Goal: Task Accomplishment & Management: Complete application form

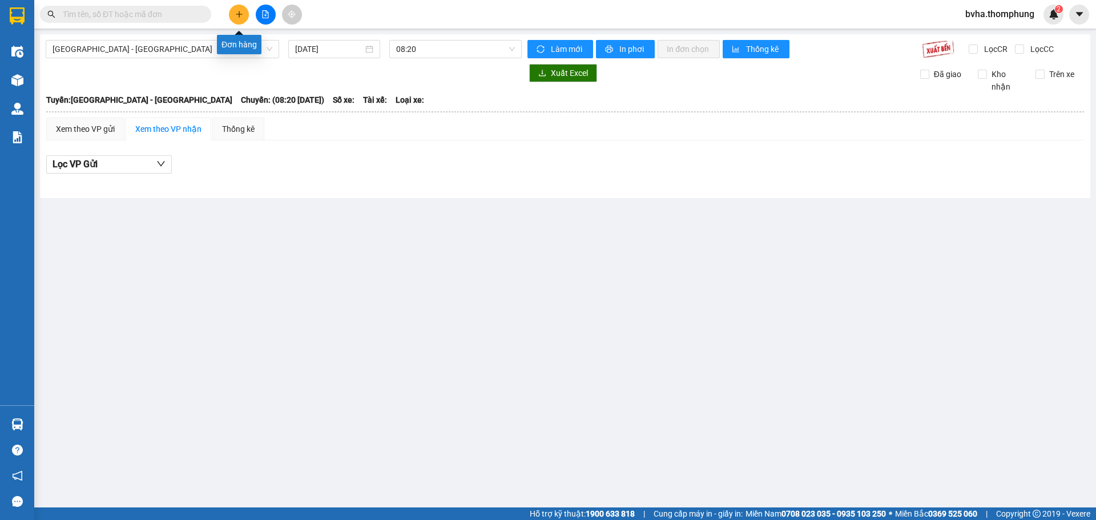
click at [237, 15] on icon "plus" at bounding box center [239, 14] width 8 height 8
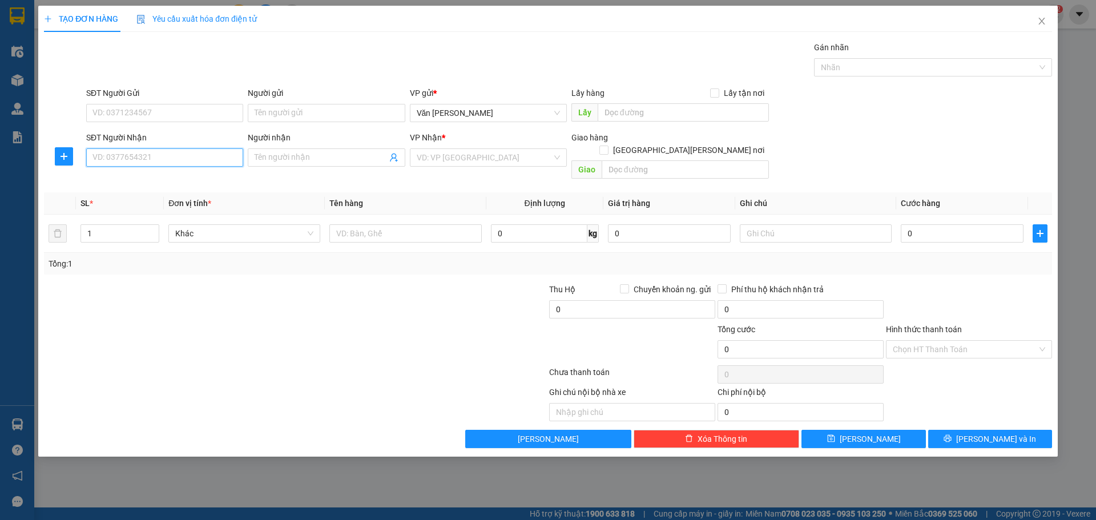
click at [191, 162] on input "SĐT Người Nhận" at bounding box center [164, 157] width 157 height 18
type input "0978317408"
click at [187, 180] on div "0978317408 - HẢI" at bounding box center [164, 180] width 143 height 13
type input "HẢI"
type input "0978317408"
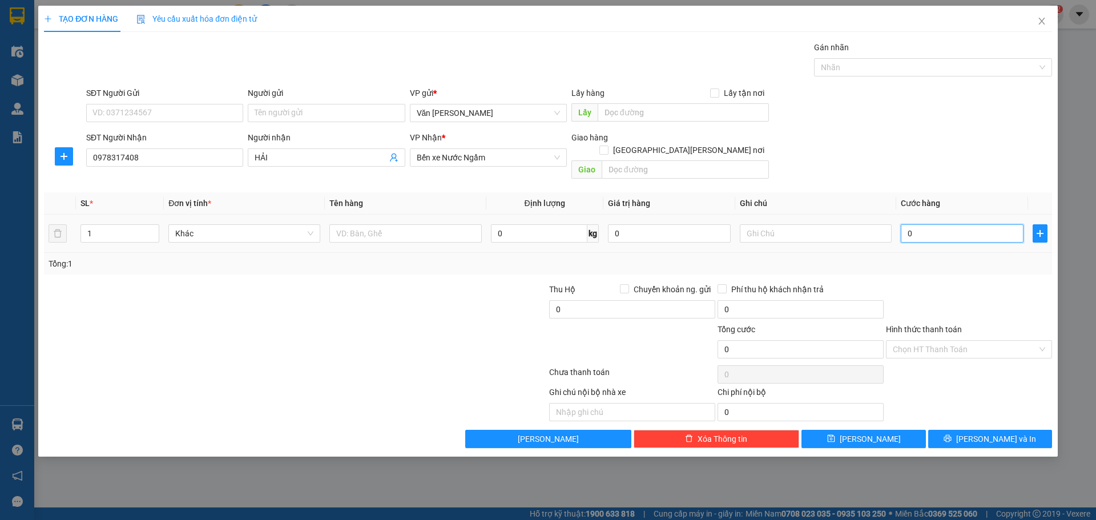
click at [932, 228] on input "0" at bounding box center [962, 233] width 123 height 18
type input "5"
type input "50"
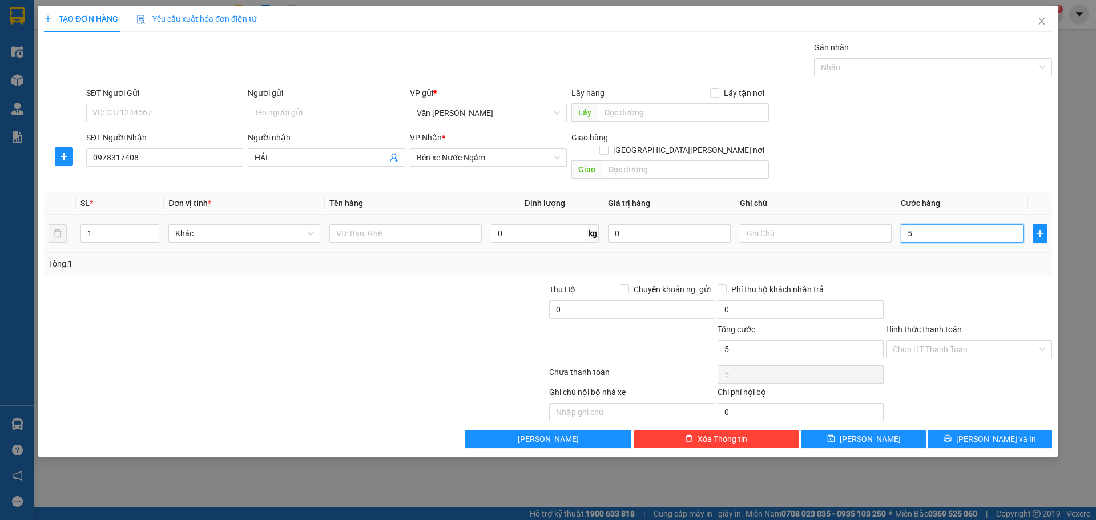
type input "50"
type input "500"
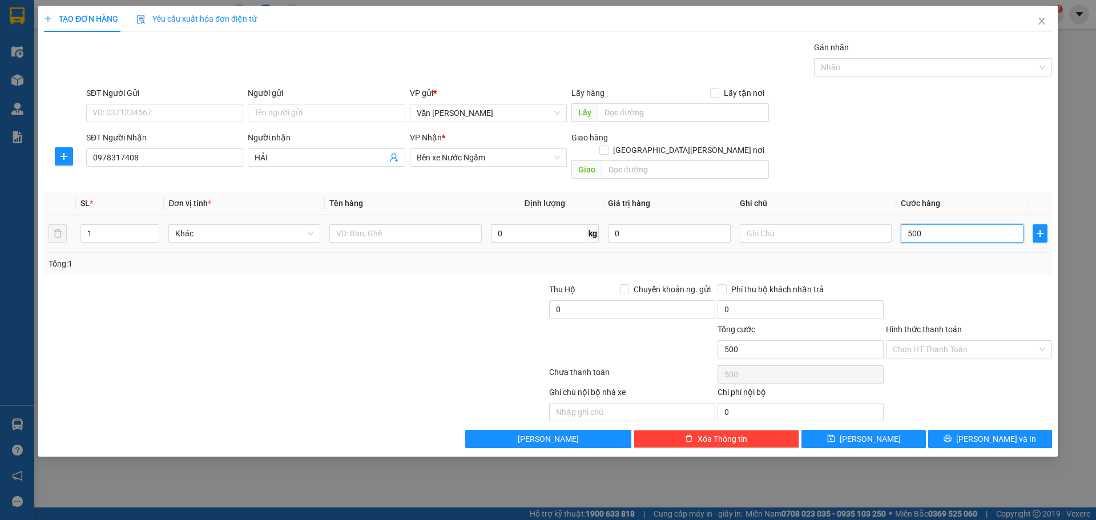
type input "5.000"
type input "50.000"
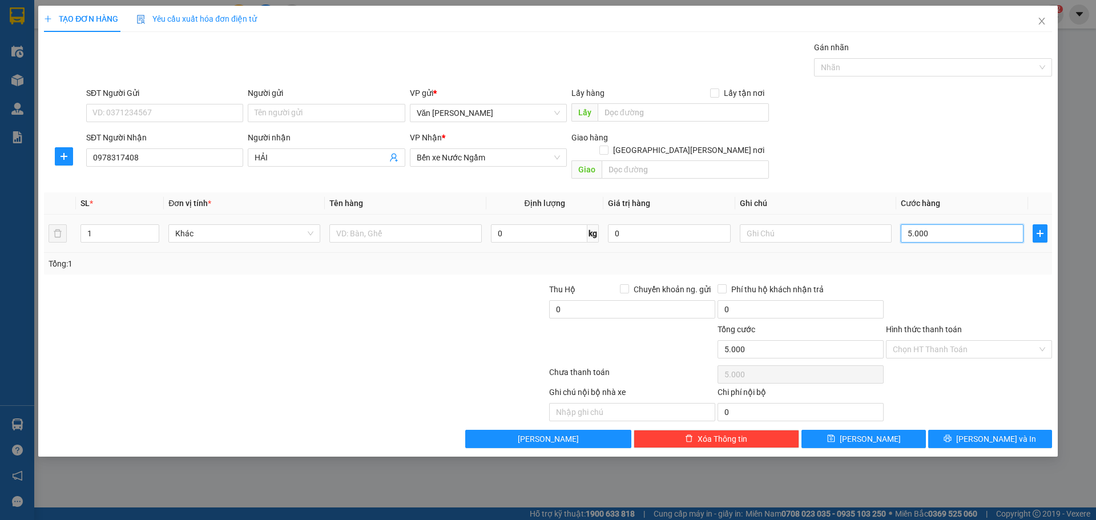
type input "50.000"
click at [1048, 340] on div "Chọn HT Thanh Toán" at bounding box center [969, 349] width 166 height 18
type input "50.000"
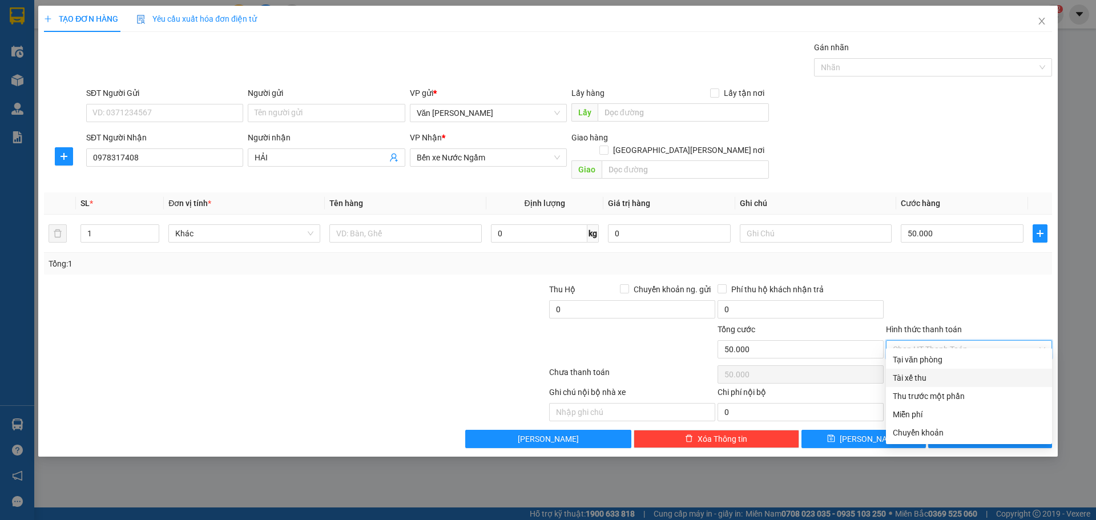
click at [984, 381] on div "Tài xế thu" at bounding box center [969, 378] width 152 height 13
type input "0"
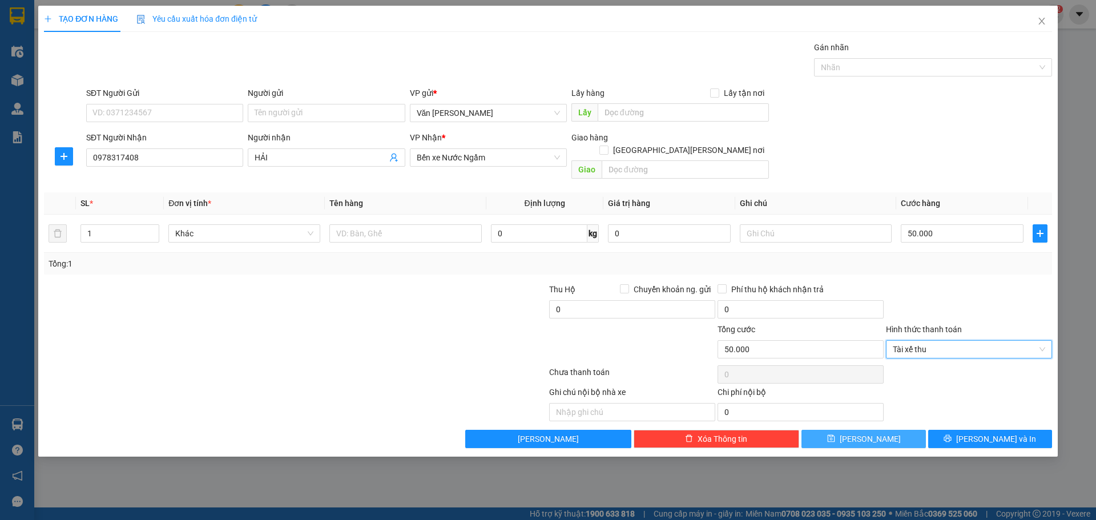
click at [887, 430] on button "[PERSON_NAME]" at bounding box center [864, 439] width 124 height 18
type input "0"
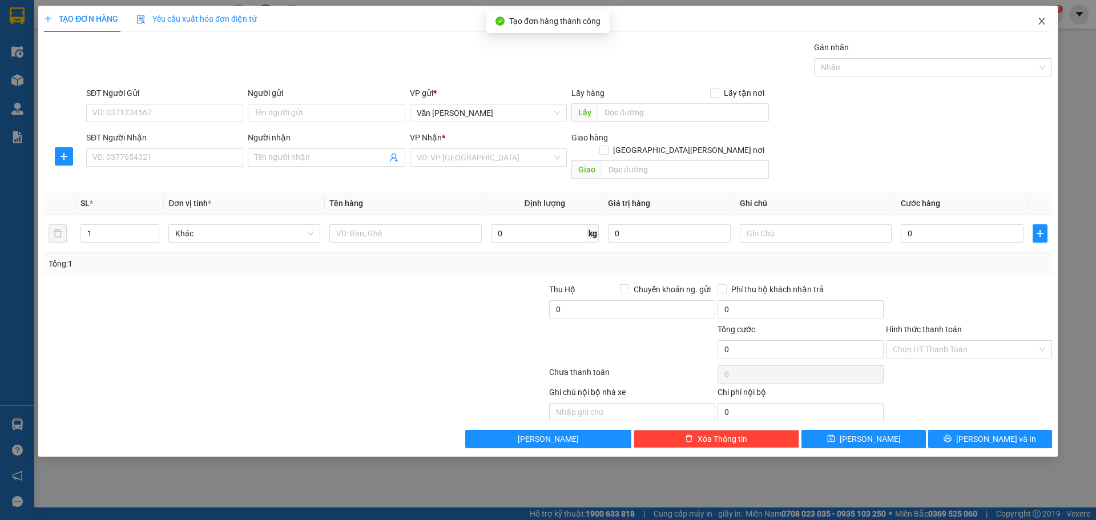
click at [1040, 21] on icon "close" at bounding box center [1041, 21] width 9 height 9
